Goal: Check status: Check status

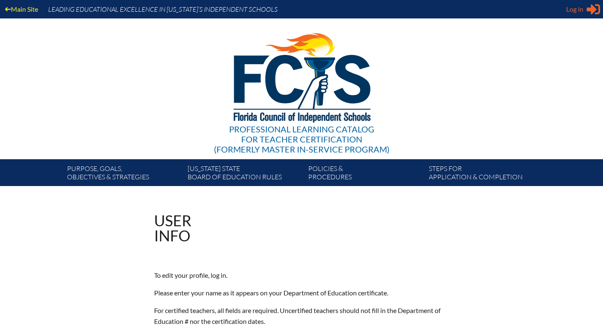
type input "[EMAIL_ADDRESS][DOMAIN_NAME]"
click at [578, 8] on span "Log in" at bounding box center [574, 9] width 17 height 10
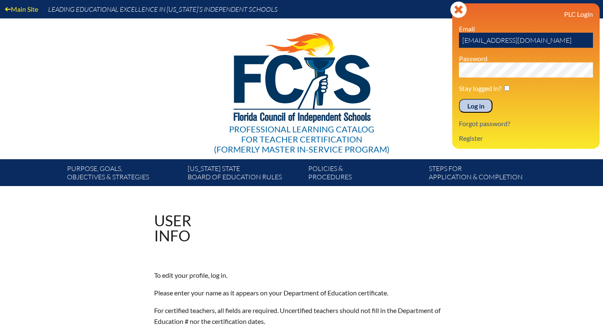
click at [472, 108] on input "Log in" at bounding box center [476, 106] width 34 height 14
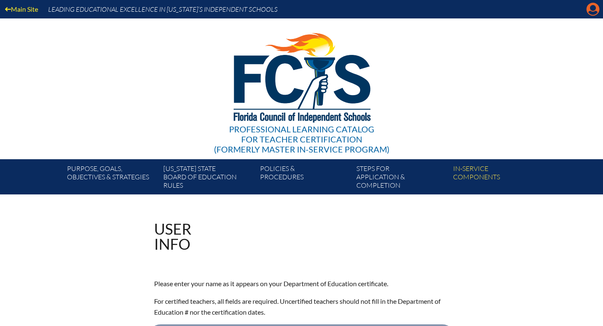
click at [589, 6] on icon at bounding box center [593, 9] width 13 height 13
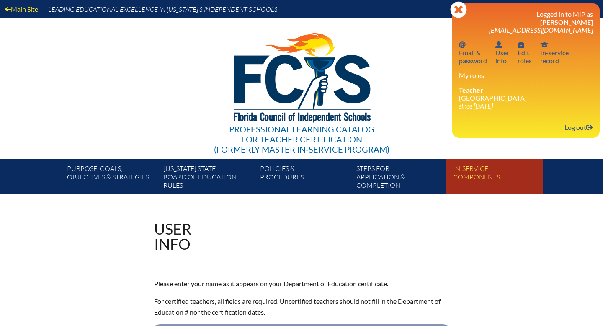
click at [474, 178] on link "In-service components" at bounding box center [498, 179] width 96 height 32
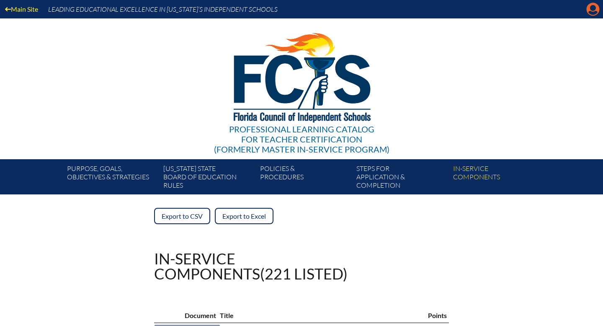
click at [587, 7] on icon at bounding box center [593, 9] width 13 height 13
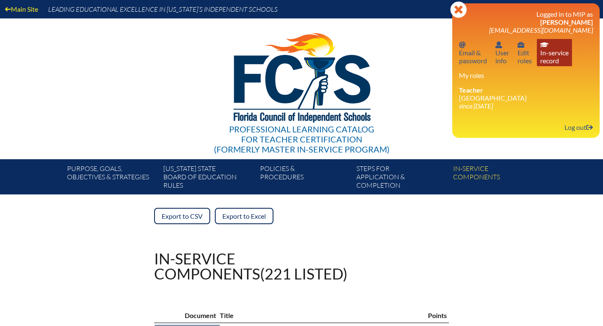
click at [567, 49] on link "In-service record In-service record" at bounding box center [554, 52] width 35 height 27
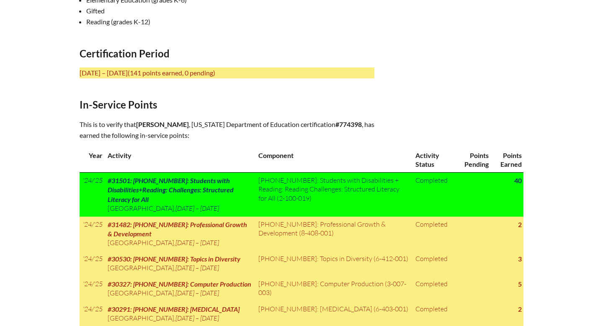
scroll to position [342, 0]
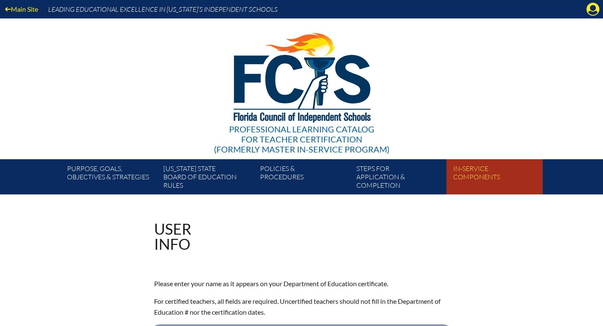
click at [457, 180] on link "In-service components" at bounding box center [498, 179] width 96 height 32
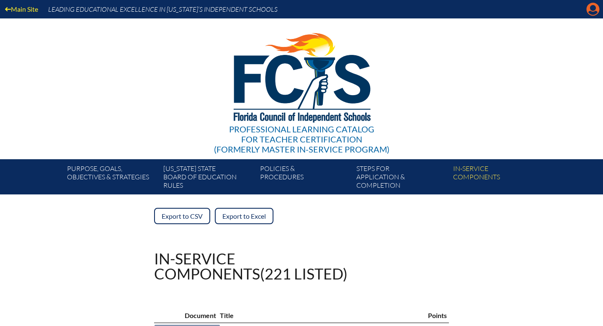
click at [595, 8] on icon "Manage account" at bounding box center [593, 9] width 13 height 13
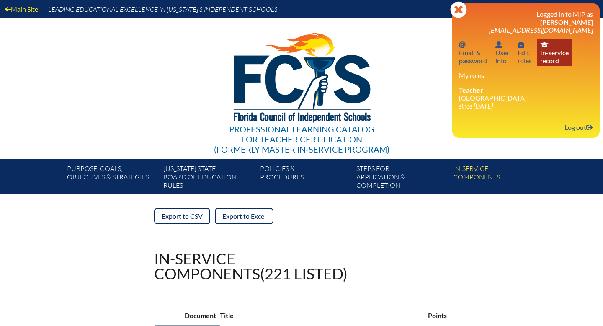
click at [566, 53] on link "In-service record In-service record" at bounding box center [554, 52] width 35 height 27
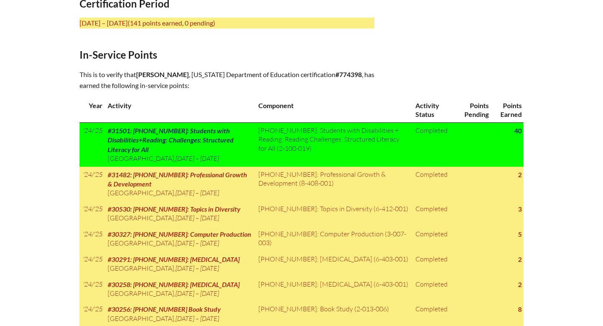
scroll to position [387, 0]
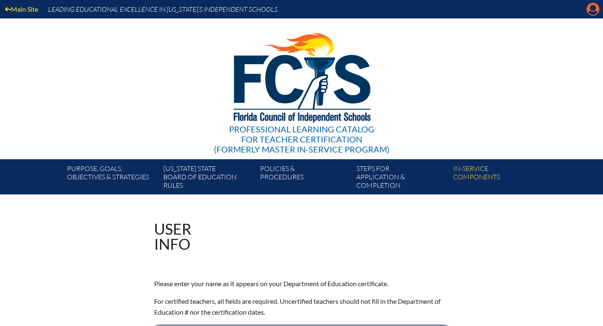
click at [592, 11] on icon "Manage account" at bounding box center [593, 9] width 13 height 13
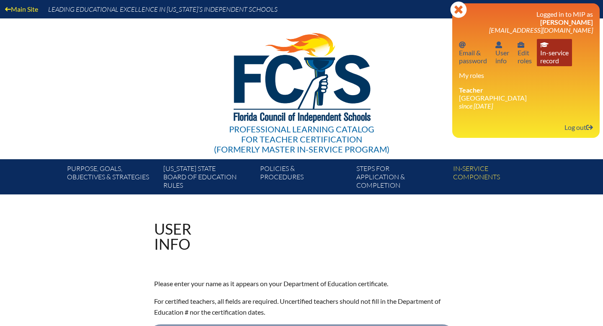
click at [559, 60] on link "In-service record In-service record" at bounding box center [554, 52] width 35 height 27
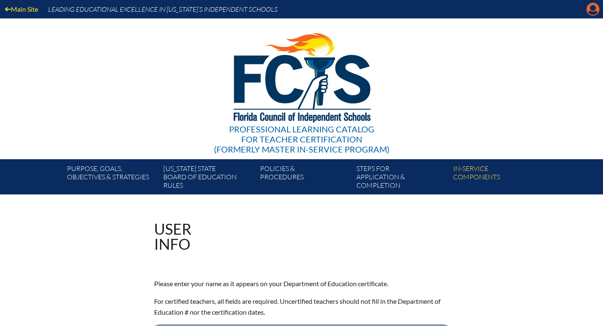
click at [591, 8] on icon "Manage account" at bounding box center [593, 9] width 13 height 13
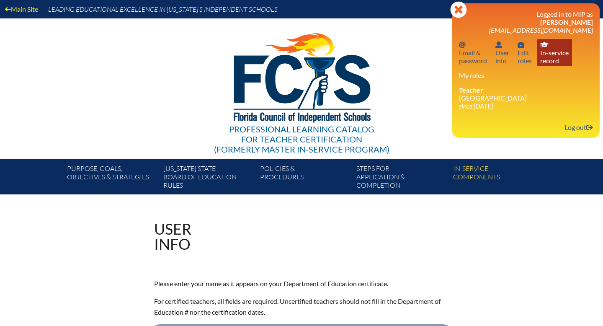
click at [561, 58] on link "In-service record In-service record" at bounding box center [554, 52] width 35 height 27
